Goal: Task Accomplishment & Management: Complete application form

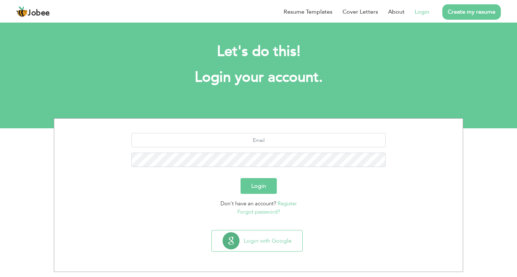
click at [257, 214] on link "Forgot password?" at bounding box center [258, 212] width 43 height 7
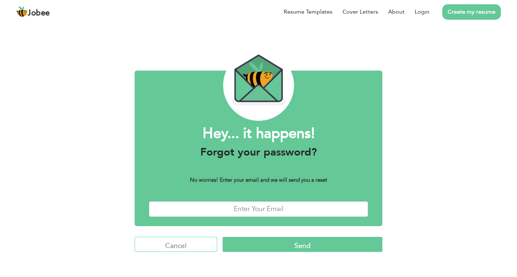
click at [195, 246] on input "Cancel" at bounding box center [176, 244] width 83 height 15
click at [416, 11] on link "Login" at bounding box center [422, 12] width 15 height 9
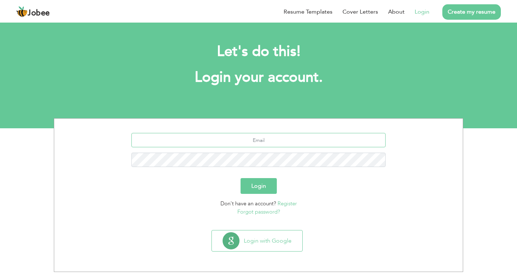
click at [270, 142] on input "text" at bounding box center [258, 140] width 254 height 14
type input "abdulraheemyounas1@gmail.com"
click at [259, 193] on button "Login" at bounding box center [258, 186] width 36 height 16
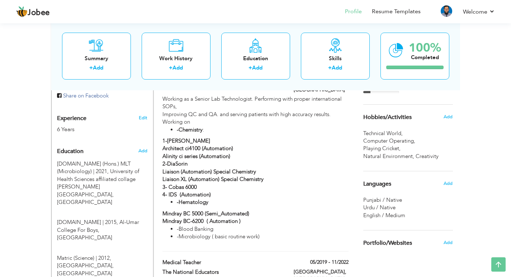
scroll to position [287, 0]
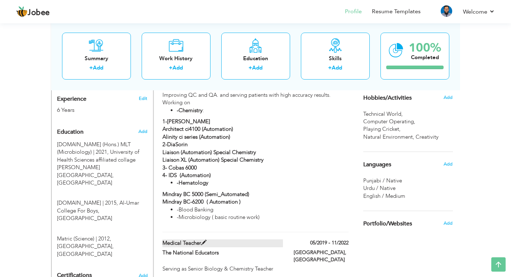
click at [203, 240] on span at bounding box center [203, 242] width 5 height 5
type input "Medical Teacher"
type input "The National Educators"
type input "05/2019"
type input "11/2022"
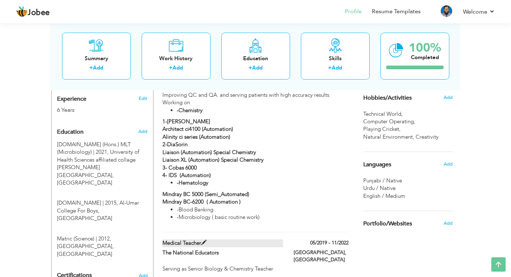
type input "[GEOGRAPHIC_DATA]"
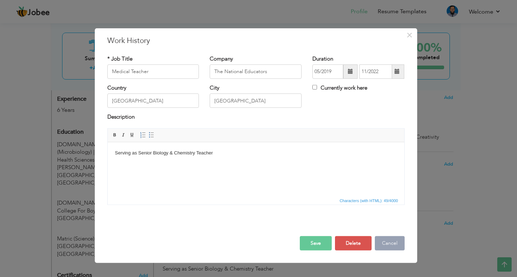
click at [387, 243] on button "Cancel" at bounding box center [390, 244] width 30 height 14
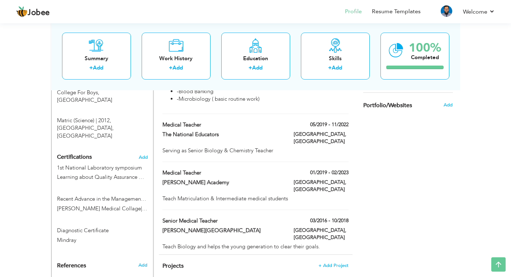
scroll to position [395, 0]
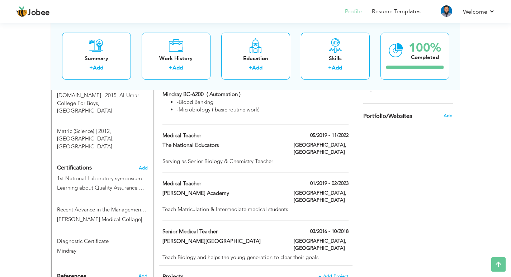
click at [272, 180] on div "Medical Teacher 01/2019 - 02/2023 Medical Teacher 01/2019 - 02/2023 Al hassan A…" at bounding box center [256, 200] width 186 height 41
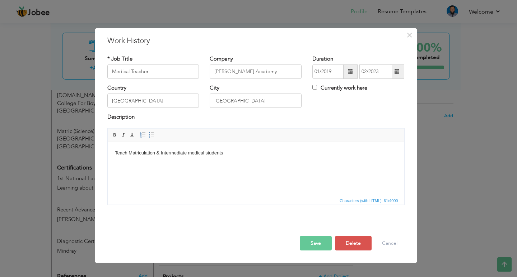
click at [270, 160] on html "Teach Matriculation & Intermediate medical students" at bounding box center [255, 153] width 296 height 22
click at [348, 237] on button "Delete" at bounding box center [353, 244] width 37 height 14
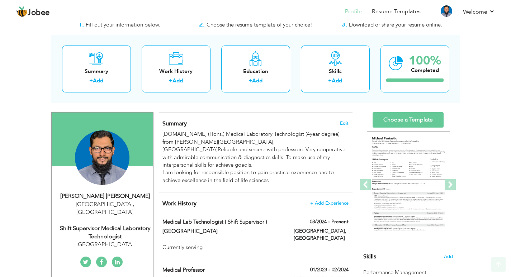
scroll to position [0, 0]
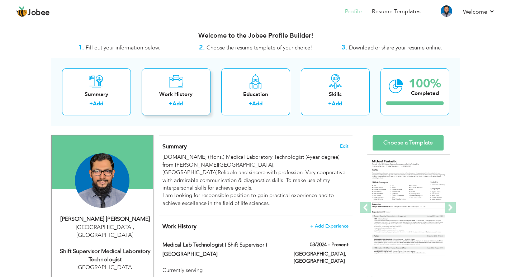
click at [195, 91] on div "Work History" at bounding box center [176, 95] width 57 height 8
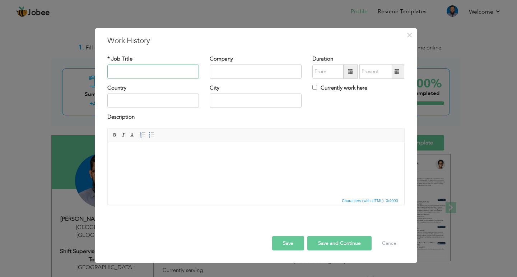
click at [158, 74] on input "text" at bounding box center [153, 72] width 92 height 14
type input "Lab Technologist"
click at [233, 69] on input "text" at bounding box center [256, 72] width 92 height 14
type input "Arif Memorial Teaching Hosipital"
click at [323, 70] on input "text" at bounding box center [327, 72] width 31 height 14
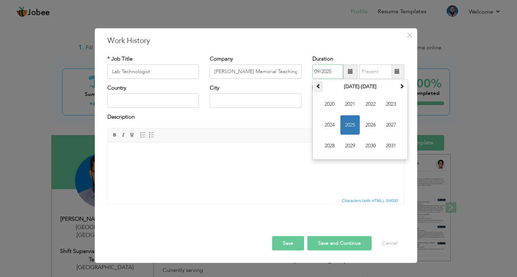
click at [318, 90] on th at bounding box center [318, 86] width 9 height 11
click at [353, 150] on span "2019" at bounding box center [349, 145] width 19 height 19
click at [332, 127] on span "May" at bounding box center [329, 125] width 19 height 19
type input "05/2019"
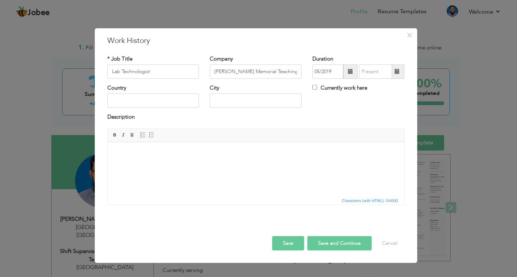
click at [402, 70] on span at bounding box center [397, 72] width 14 height 14
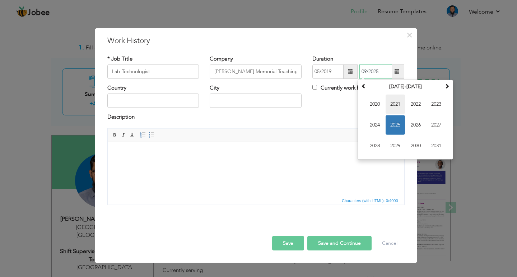
click at [394, 102] on span "2021" at bounding box center [394, 104] width 19 height 19
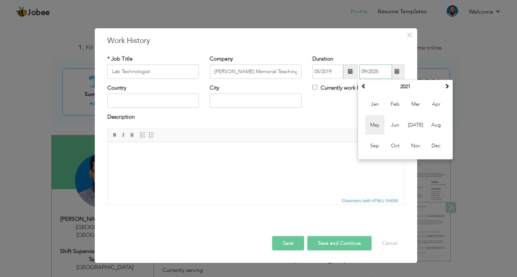
click at [376, 124] on span "May" at bounding box center [374, 125] width 19 height 19
type input "05/2021"
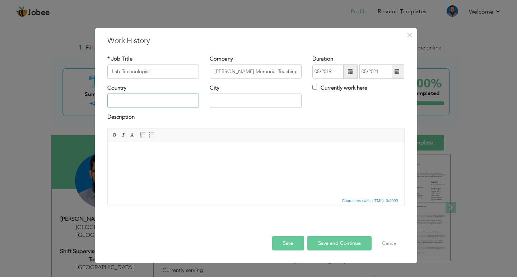
click at [169, 104] on input "text" at bounding box center [153, 101] width 92 height 14
type input "p"
type input "Pakistan"
click at [272, 103] on input "text" at bounding box center [256, 101] width 92 height 14
type input "Lahore"
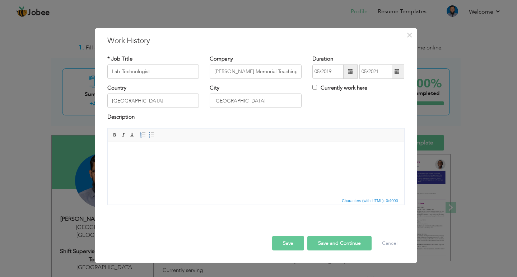
click at [232, 164] on html at bounding box center [255, 153] width 296 height 22
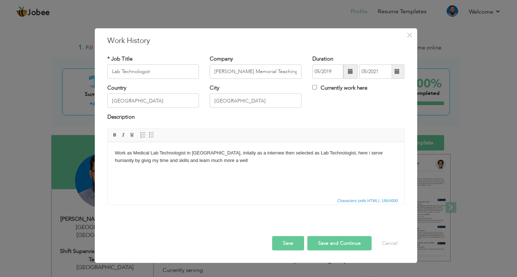
click at [337, 244] on button "Save and Continue" at bounding box center [339, 244] width 64 height 14
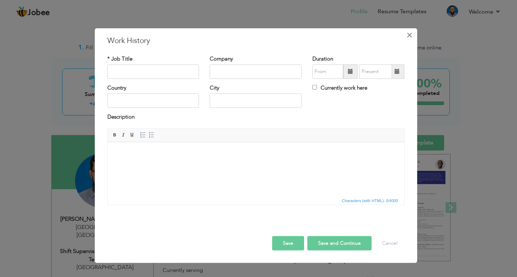
click at [410, 34] on span "×" at bounding box center [409, 34] width 6 height 13
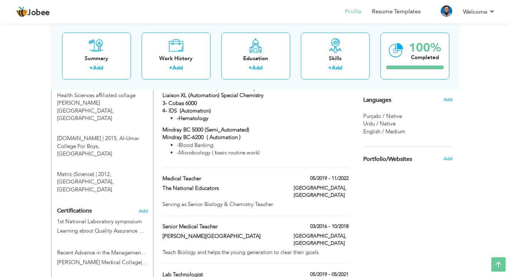
scroll to position [359, 0]
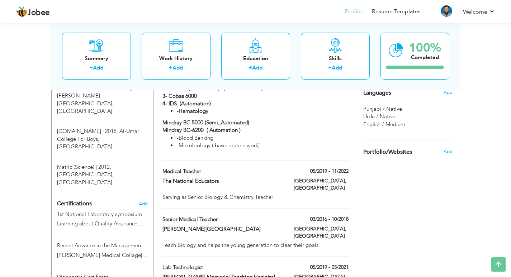
click at [286, 226] on div "NA Grammer School" at bounding box center [222, 230] width 131 height 9
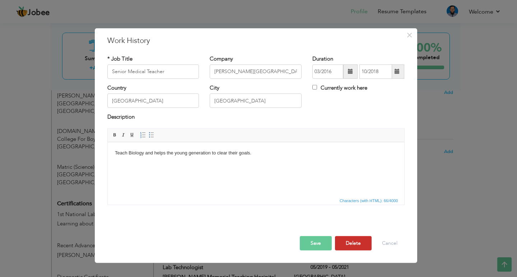
click at [346, 241] on button "Delete" at bounding box center [353, 244] width 37 height 14
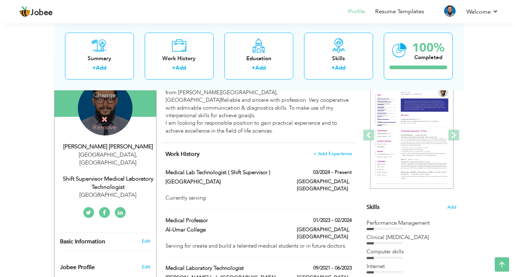
scroll to position [72, 0]
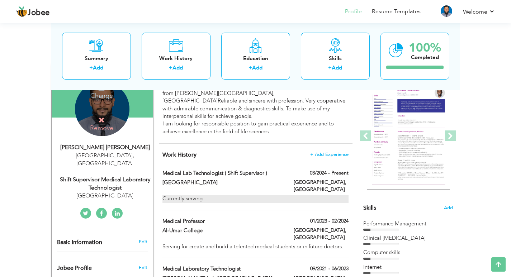
click at [219, 195] on div "Currently serving" at bounding box center [256, 199] width 186 height 8
type input "Medical Lab Technologist ( Shift Supervisor )"
type input "Central Park Teaching Hospital Laboratory"
type input "03/2024"
checkbox input "true"
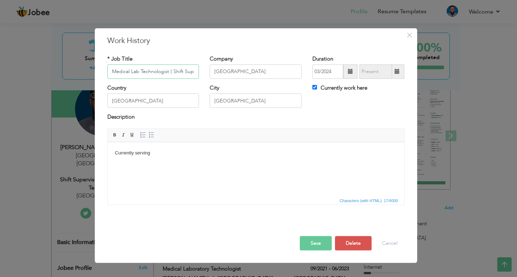
scroll to position [0, 16]
click at [184, 151] on body "Currently serving" at bounding box center [255, 153] width 282 height 8
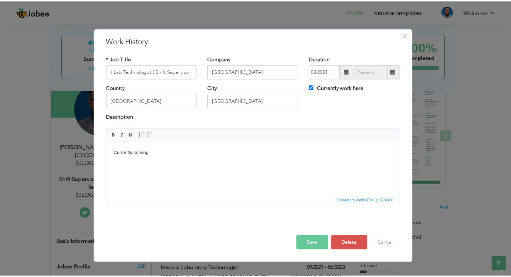
scroll to position [0, 0]
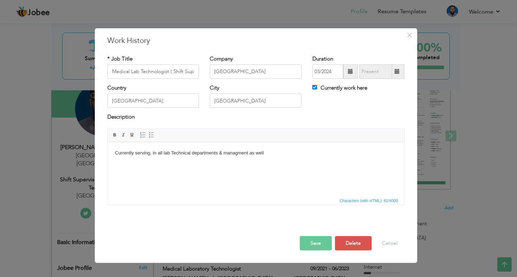
click at [319, 247] on button "Save" at bounding box center [316, 244] width 32 height 14
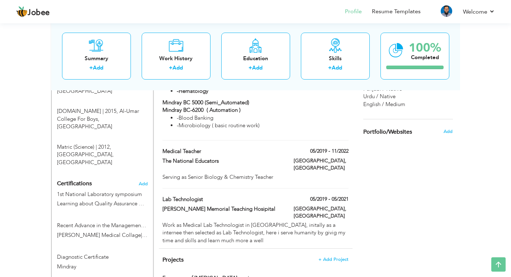
scroll to position [269, 0]
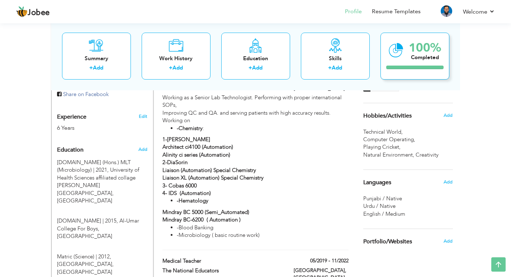
click at [424, 66] on div at bounding box center [415, 68] width 57 height 4
click at [417, 53] on div "Completed" at bounding box center [425, 57] width 32 height 8
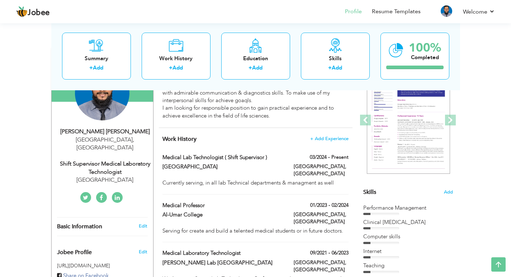
scroll to position [0, 0]
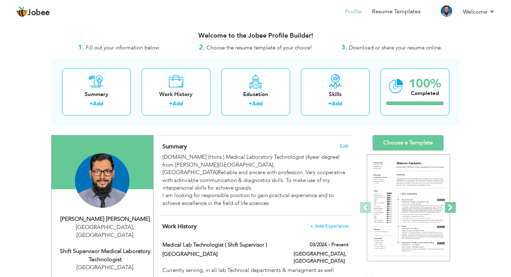
click at [451, 213] on span at bounding box center [450, 207] width 11 height 11
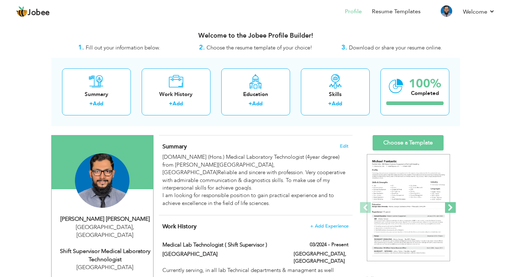
click at [451, 213] on span at bounding box center [450, 207] width 11 height 11
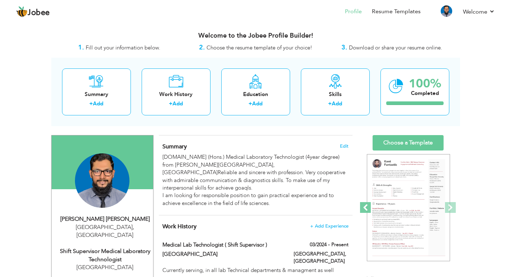
click at [363, 207] on span at bounding box center [365, 207] width 11 height 11
click at [454, 207] on span at bounding box center [450, 207] width 11 height 11
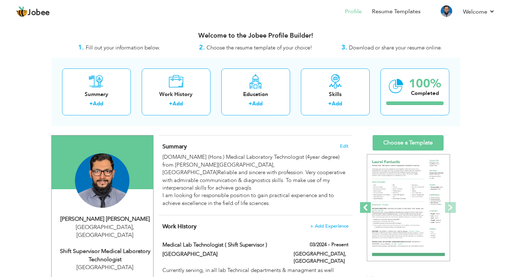
click at [364, 206] on span at bounding box center [365, 207] width 11 height 11
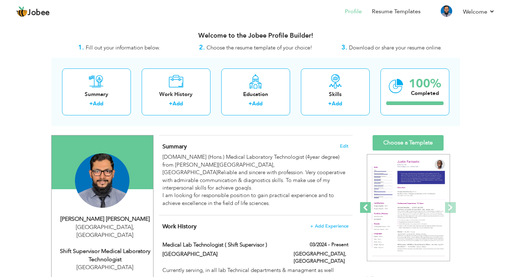
click at [364, 206] on span at bounding box center [365, 207] width 11 height 11
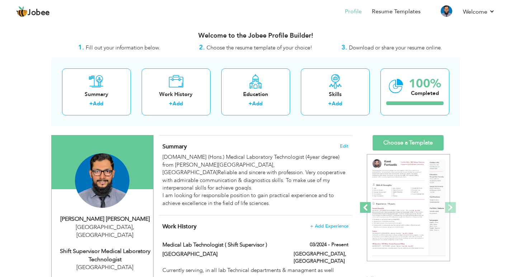
click at [364, 206] on span at bounding box center [365, 207] width 11 height 11
click at [447, 205] on span at bounding box center [450, 207] width 11 height 11
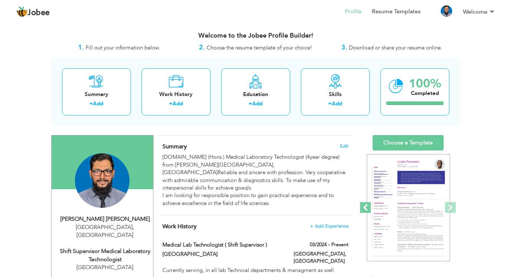
click at [368, 210] on span at bounding box center [365, 207] width 11 height 11
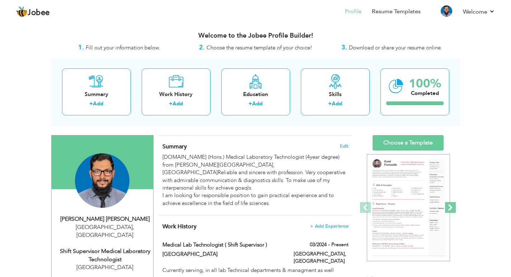
click at [451, 205] on span at bounding box center [450, 207] width 11 height 11
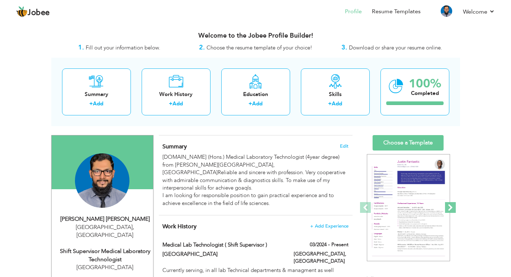
click at [451, 205] on span at bounding box center [450, 207] width 11 height 11
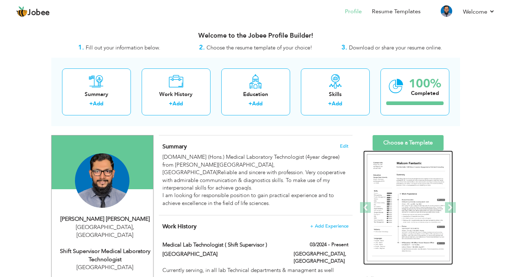
click at [371, 208] on img at bounding box center [408, 208] width 83 height 108
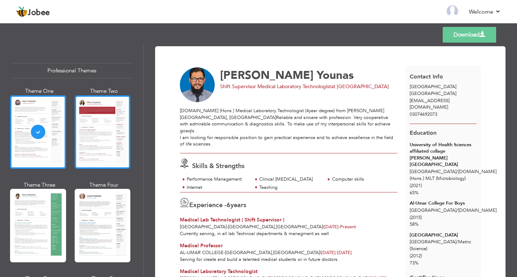
click at [105, 139] on div at bounding box center [103, 132] width 56 height 74
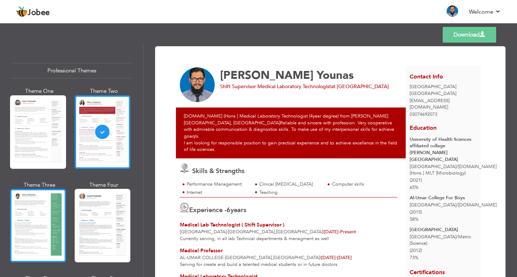
click at [52, 226] on div at bounding box center [38, 226] width 56 height 74
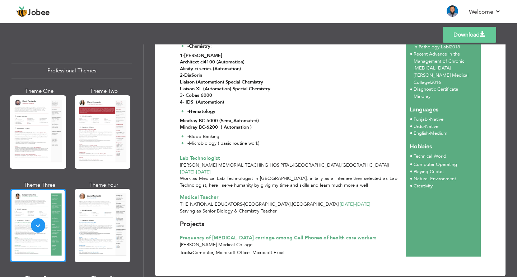
scroll to position [270, 0]
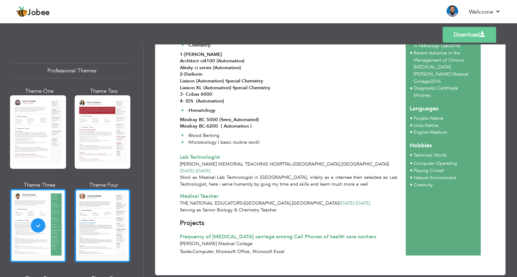
click at [107, 228] on div at bounding box center [103, 226] width 56 height 74
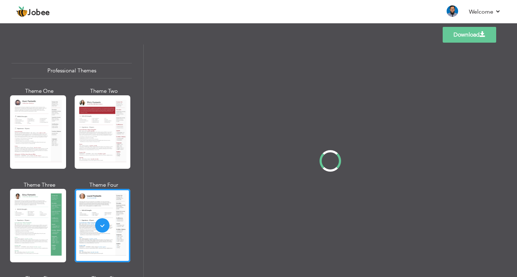
scroll to position [0, 0]
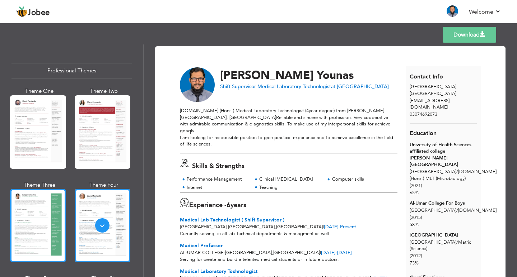
click at [40, 229] on div at bounding box center [38, 226] width 56 height 74
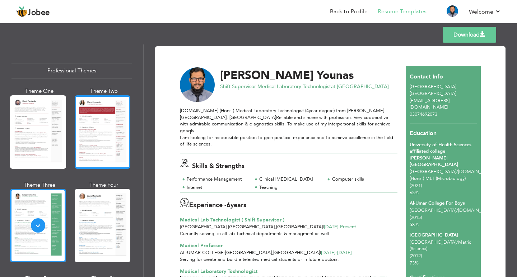
click at [102, 137] on div at bounding box center [103, 132] width 56 height 74
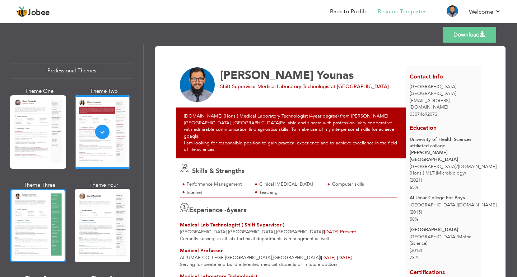
click at [45, 231] on div at bounding box center [38, 226] width 56 height 74
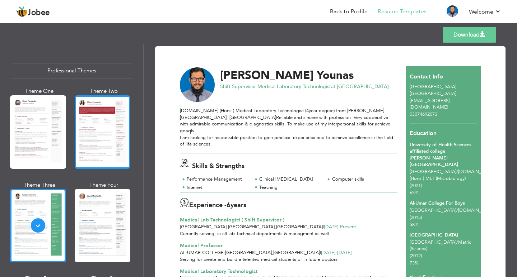
click at [107, 142] on div at bounding box center [103, 132] width 56 height 74
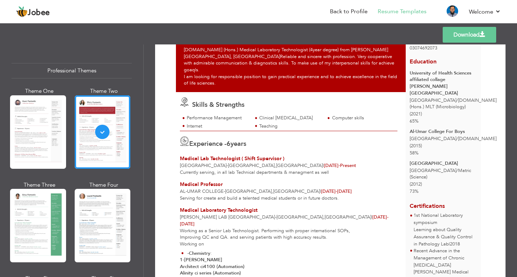
scroll to position [51, 0]
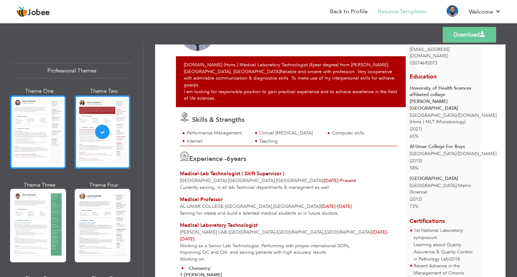
click at [40, 134] on div at bounding box center [38, 132] width 56 height 74
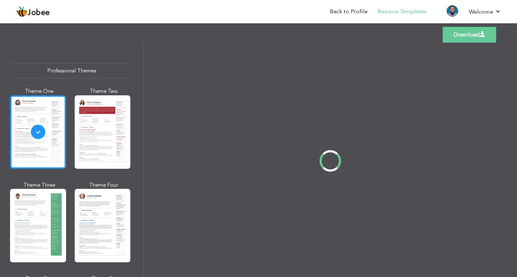
scroll to position [0, 0]
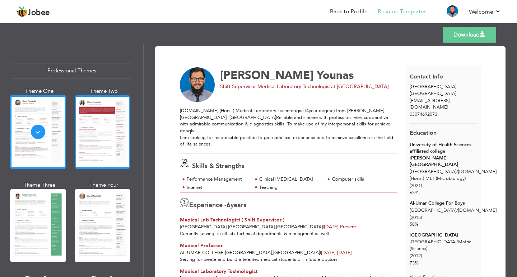
click at [116, 147] on div at bounding box center [103, 132] width 56 height 74
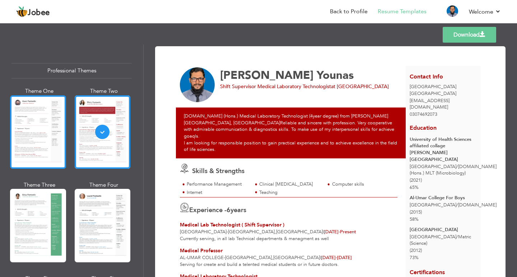
click at [52, 149] on div at bounding box center [38, 132] width 56 height 74
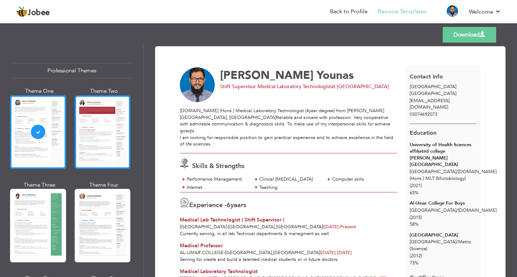
click at [96, 134] on div at bounding box center [103, 132] width 56 height 74
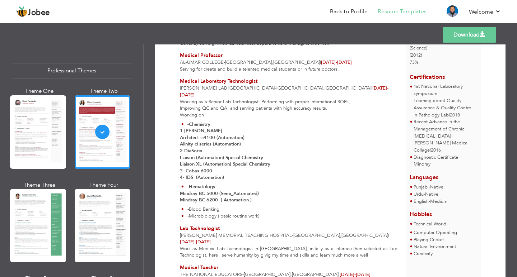
scroll to position [195, 0]
click at [473, 37] on link "Download" at bounding box center [469, 35] width 53 height 16
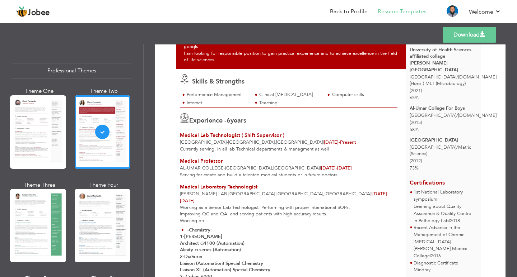
scroll to position [87, 0]
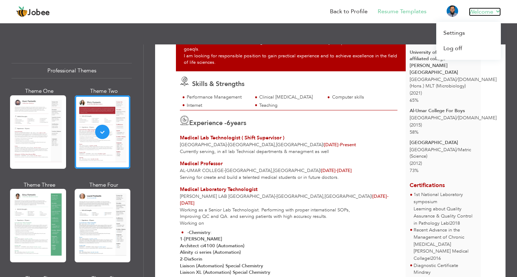
click at [474, 9] on link "Welcome" at bounding box center [485, 12] width 32 height 9
click at [456, 49] on link "Log off" at bounding box center [468, 48] width 65 height 15
